Goal: Information Seeking & Learning: Understand process/instructions

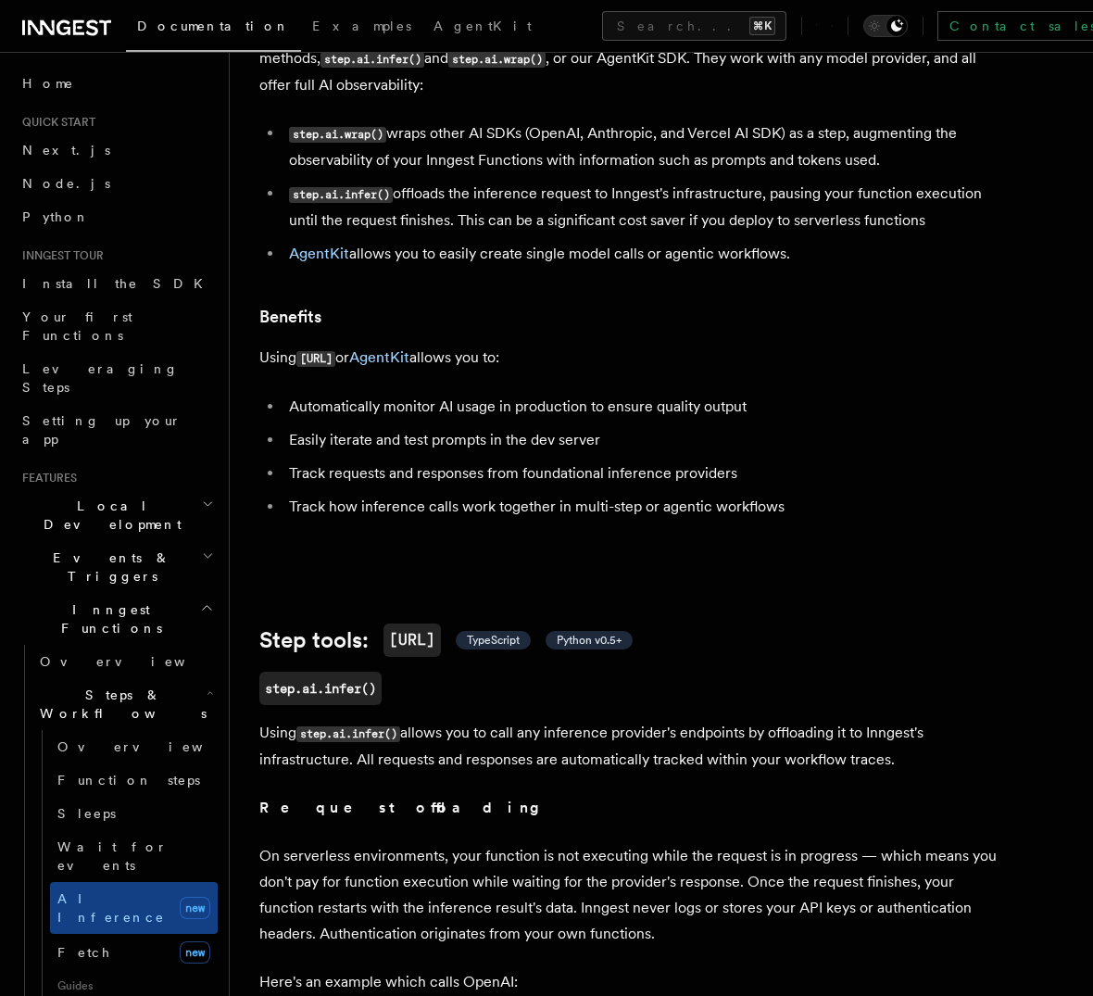
scroll to position [404, 0]
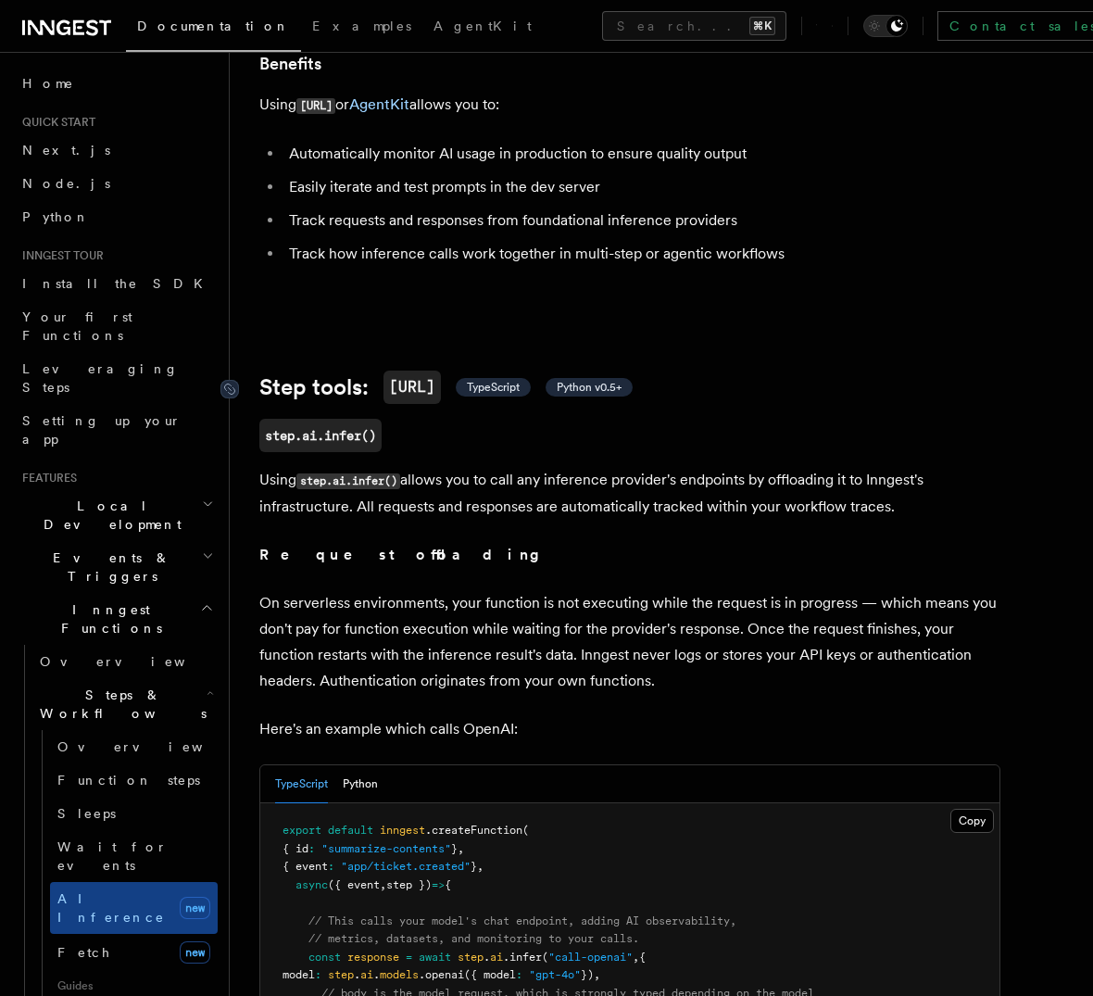
click at [486, 380] on span "TypeScript" at bounding box center [493, 387] width 53 height 15
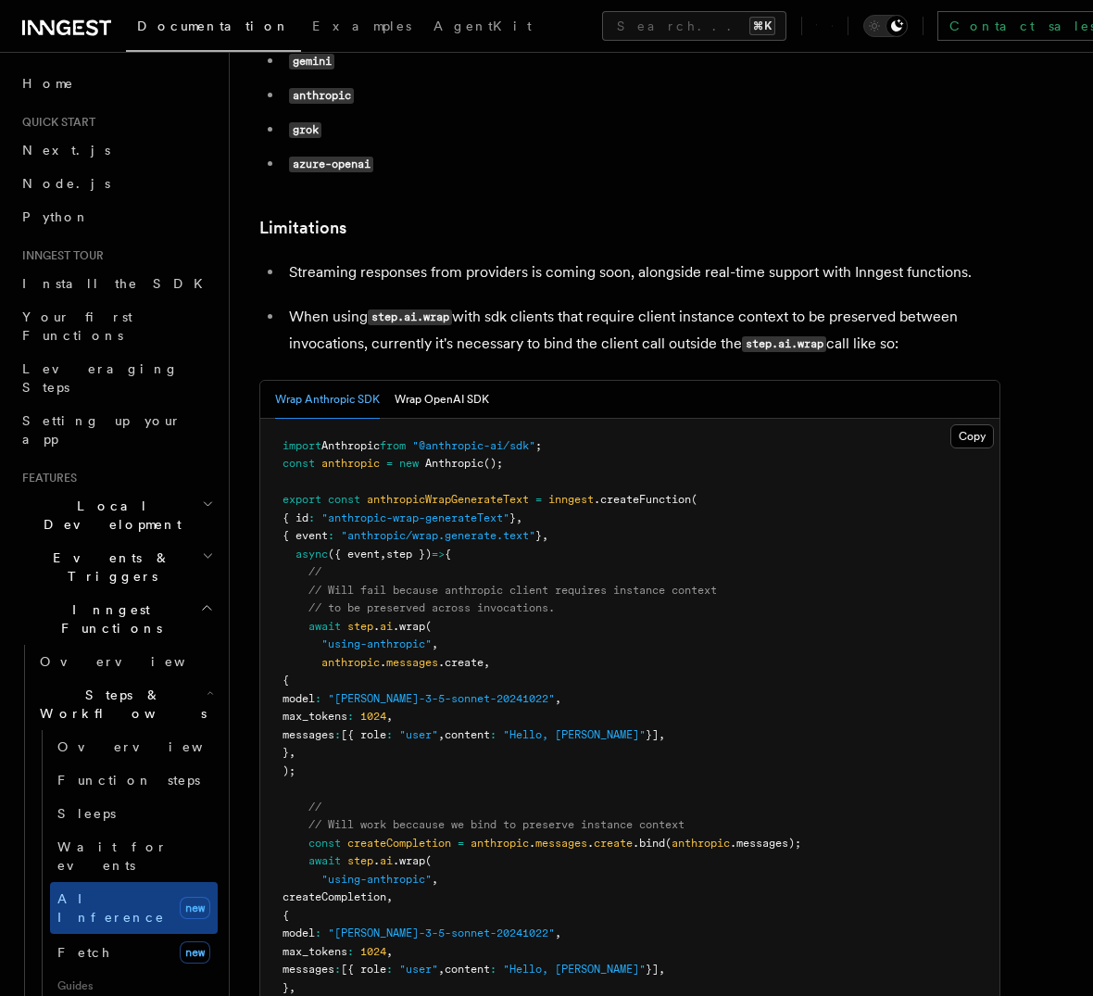
scroll to position [2669, 0]
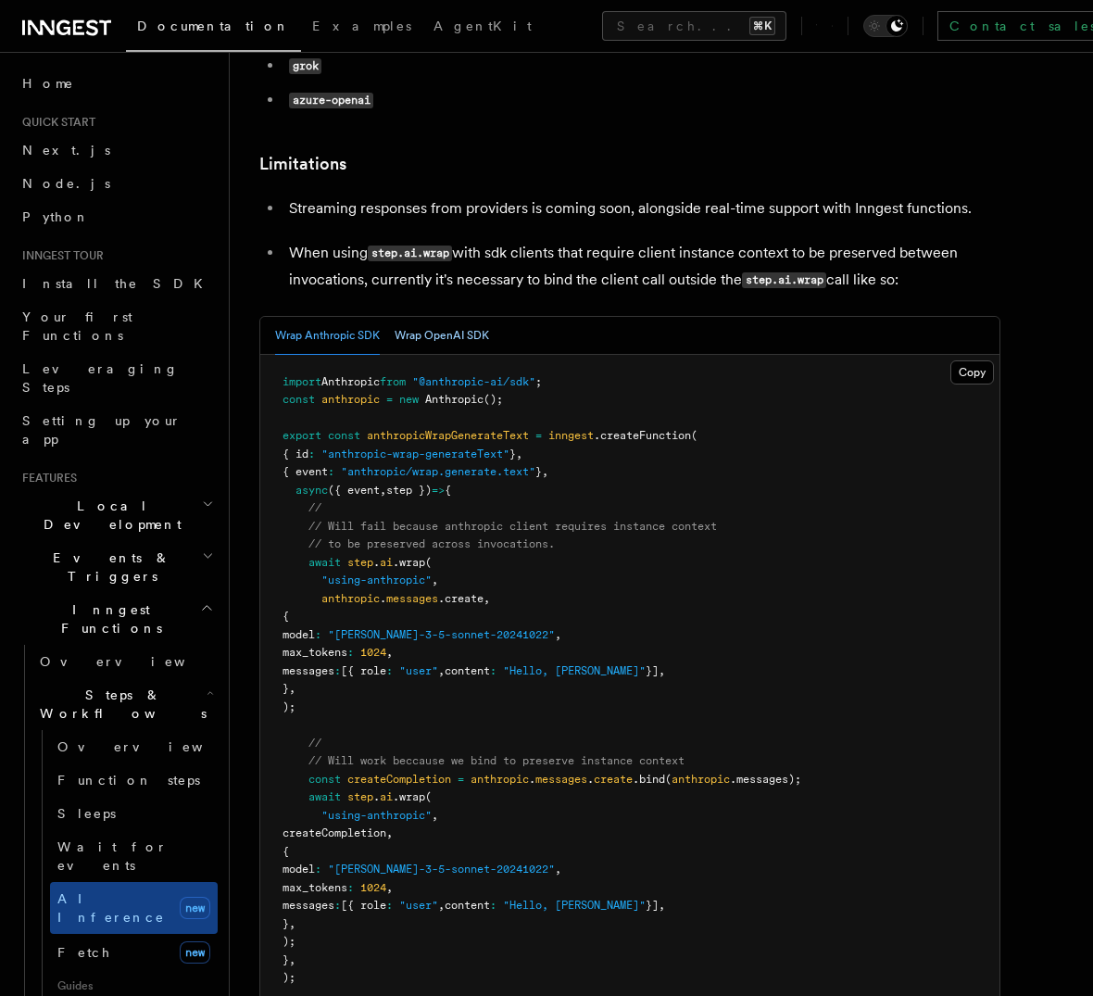
click at [462, 317] on button "Wrap OpenAI SDK" at bounding box center [442, 336] width 95 height 38
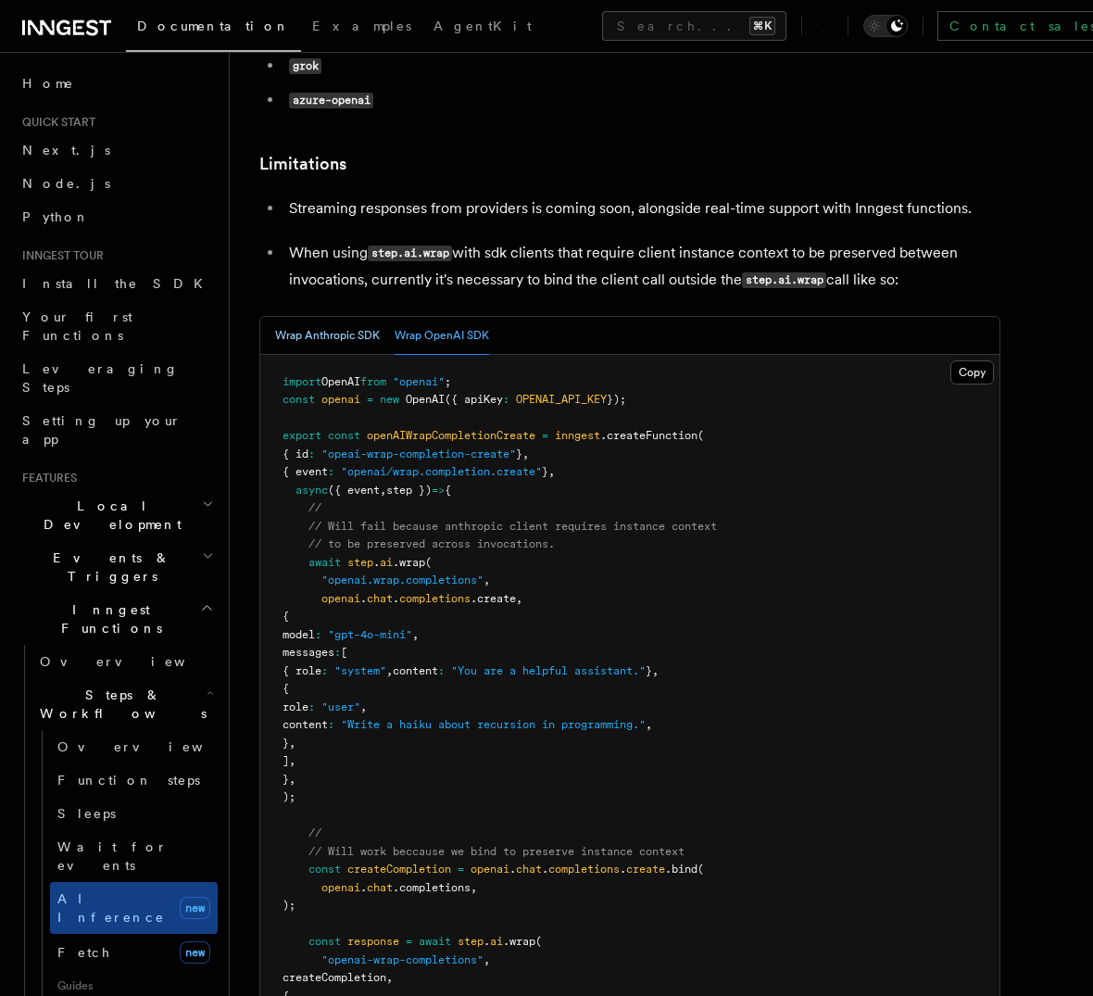
click at [356, 317] on button "Wrap Anthropic SDK" at bounding box center [327, 336] width 105 height 38
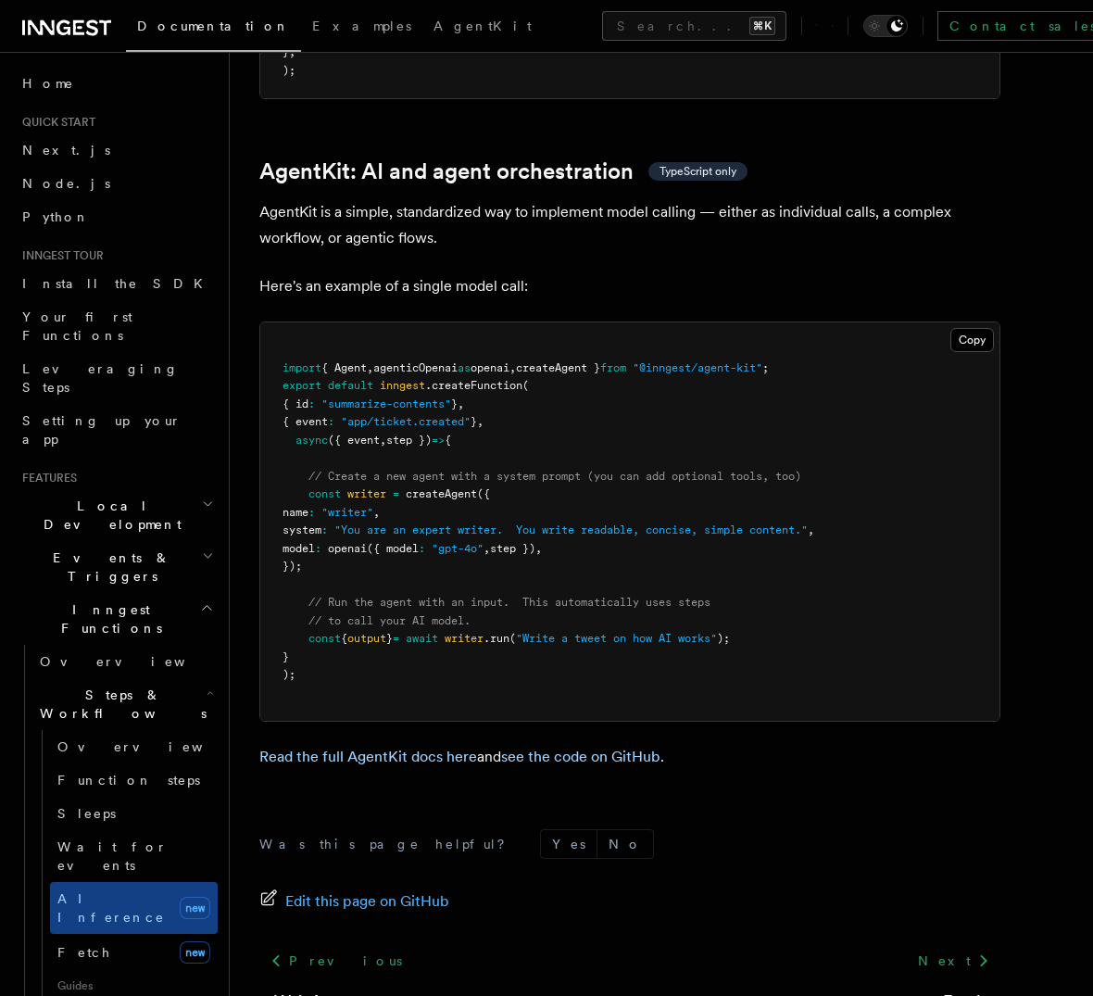
scroll to position [5436, 0]
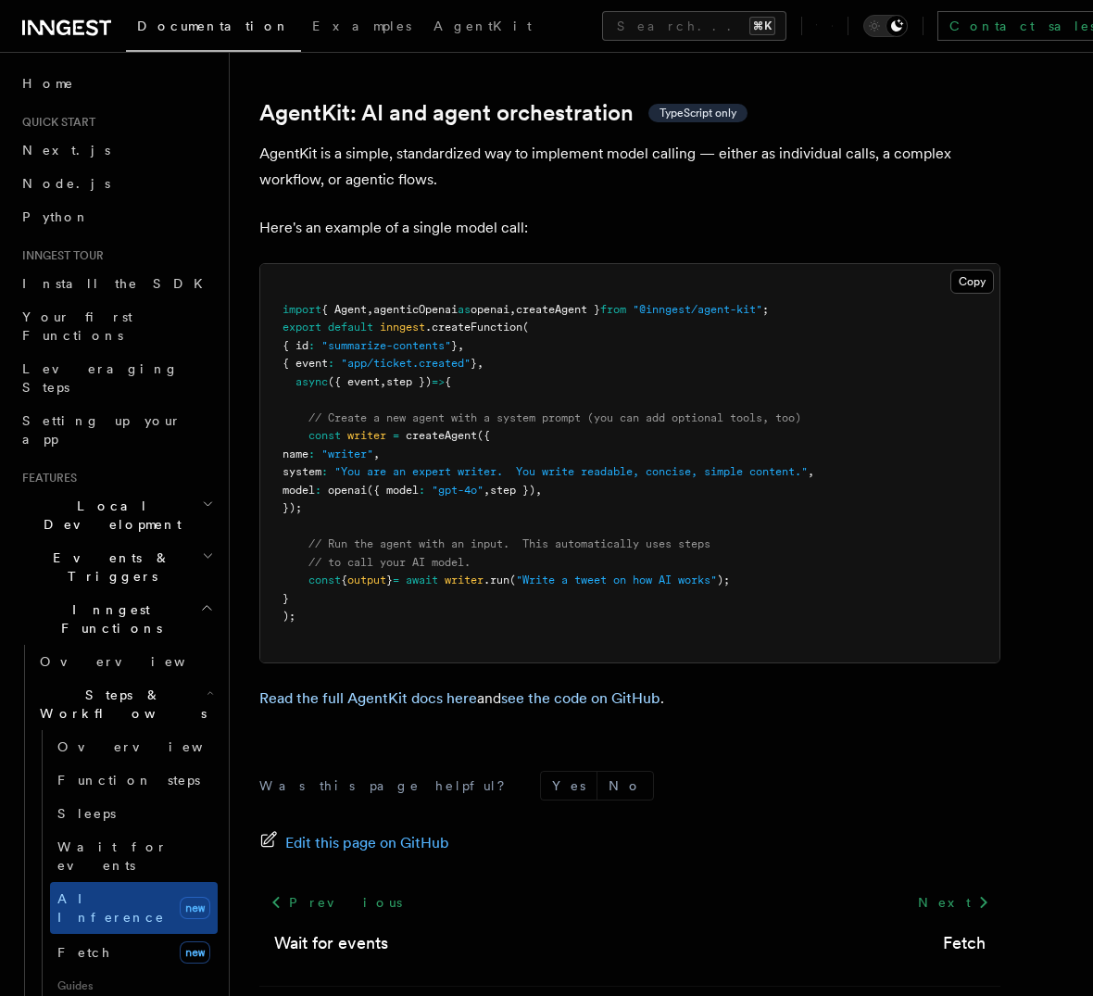
click at [507, 303] on span "openai" at bounding box center [490, 309] width 39 height 13
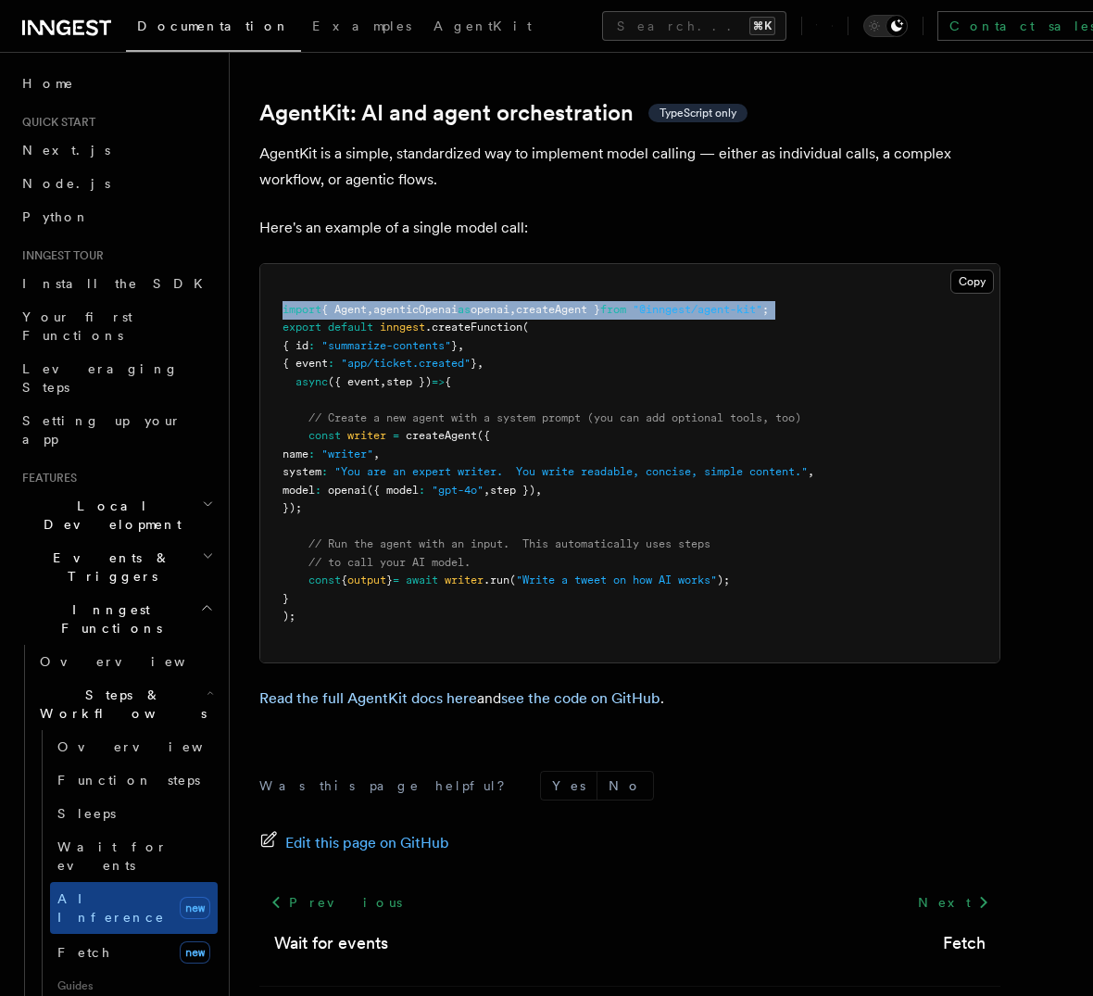
click at [507, 303] on span "openai" at bounding box center [490, 309] width 39 height 13
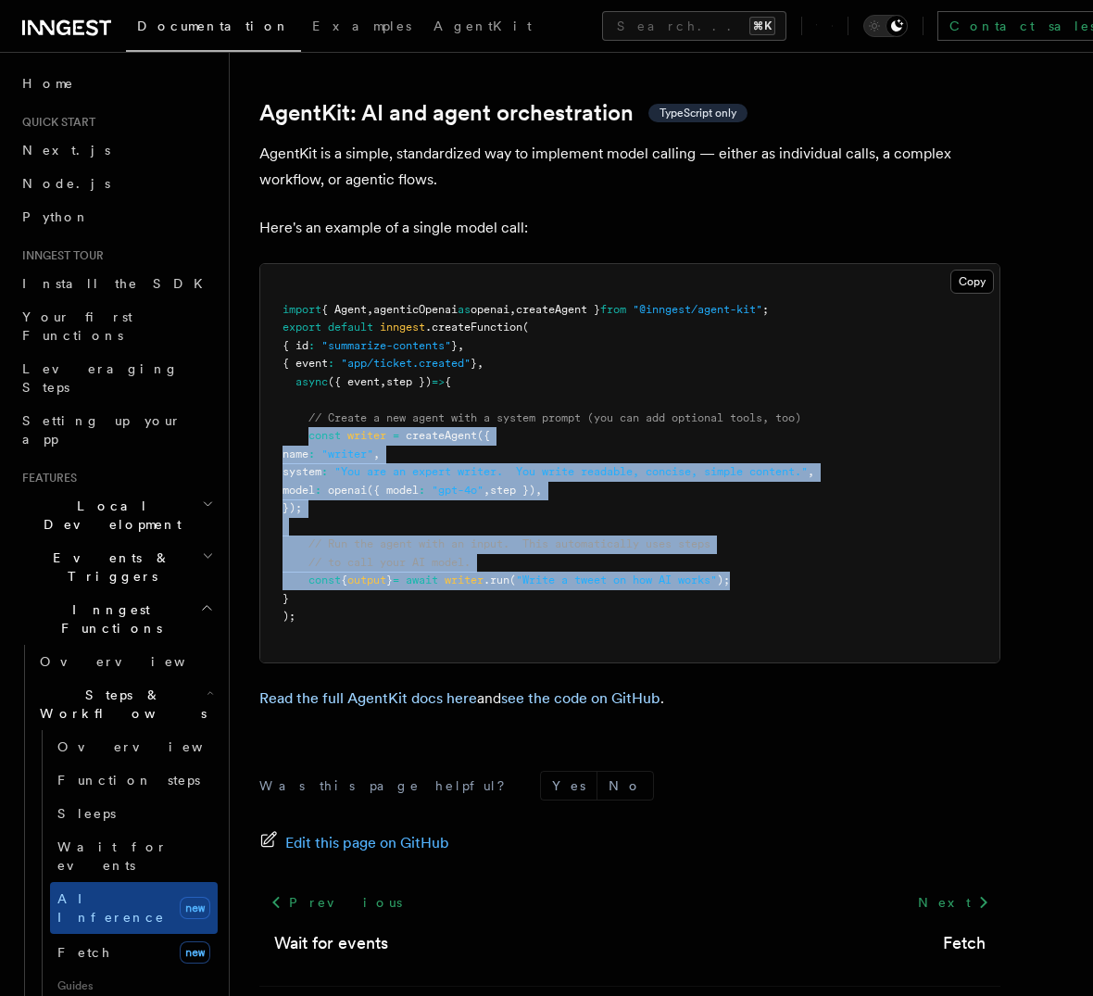
drag, startPoint x: 312, startPoint y: 352, endPoint x: 777, endPoint y: 499, distance: 486.8
click at [777, 499] on pre "import { Agent , agenticOpenai as openai , createAgent } from "@inngest/agent-k…" at bounding box center [629, 463] width 739 height 398
click at [743, 445] on pre "import { Agent , agenticOpenai as openai , createAgent } from "@inngest/agent-k…" at bounding box center [629, 463] width 739 height 398
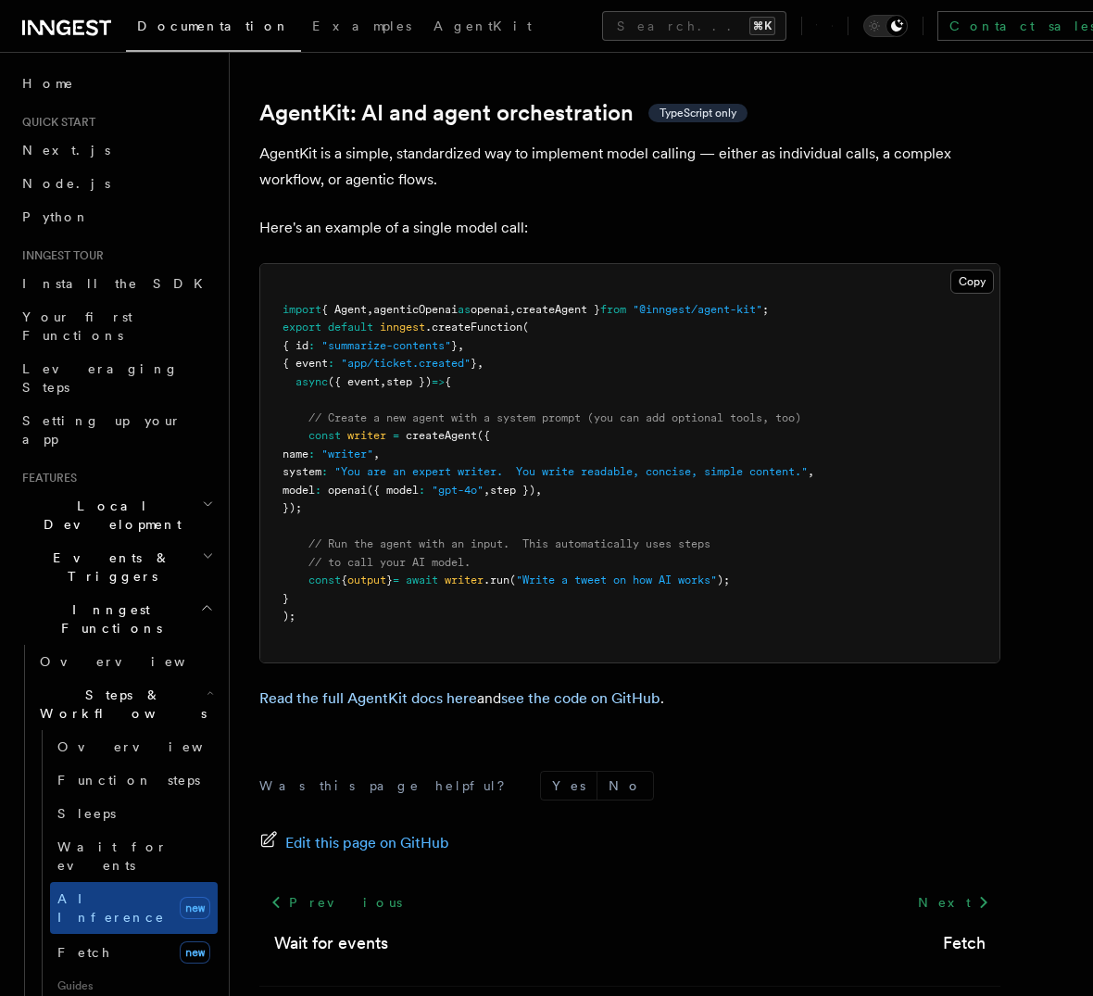
drag, startPoint x: 337, startPoint y: 423, endPoint x: 299, endPoint y: 354, distance: 78.4
click at [299, 354] on pre "import { Agent , agenticOpenai as openai , createAgent } from "@inngest/agent-k…" at bounding box center [629, 463] width 739 height 398
copy code "const writer = createAgent ({ name : "writer" , system : "You are an expert wri…"
click at [803, 500] on pre "import { Agent , agenticOpenai as openai , createAgent } from "@inngest/agent-k…" at bounding box center [629, 463] width 739 height 398
drag, startPoint x: 721, startPoint y: 497, endPoint x: 320, endPoint y: 493, distance: 401.3
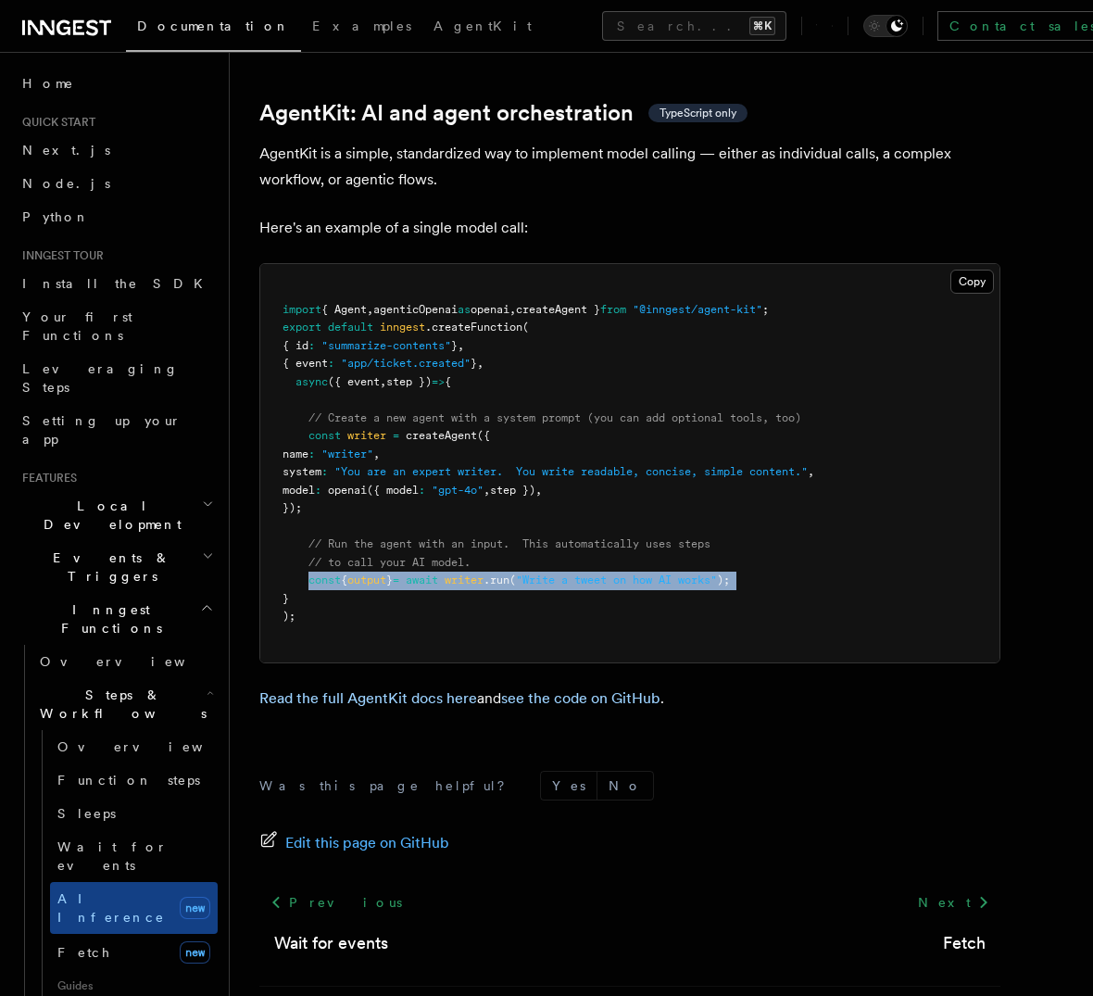
click at [320, 493] on pre "import { Agent , agenticOpenai as openai , createAgent } from "@inngest/agent-k…" at bounding box center [629, 463] width 739 height 398
copy code "const { output } = await writer .run ( "Write a tweet on how AI works" );"
